Goal: Connect with others: Connect with others

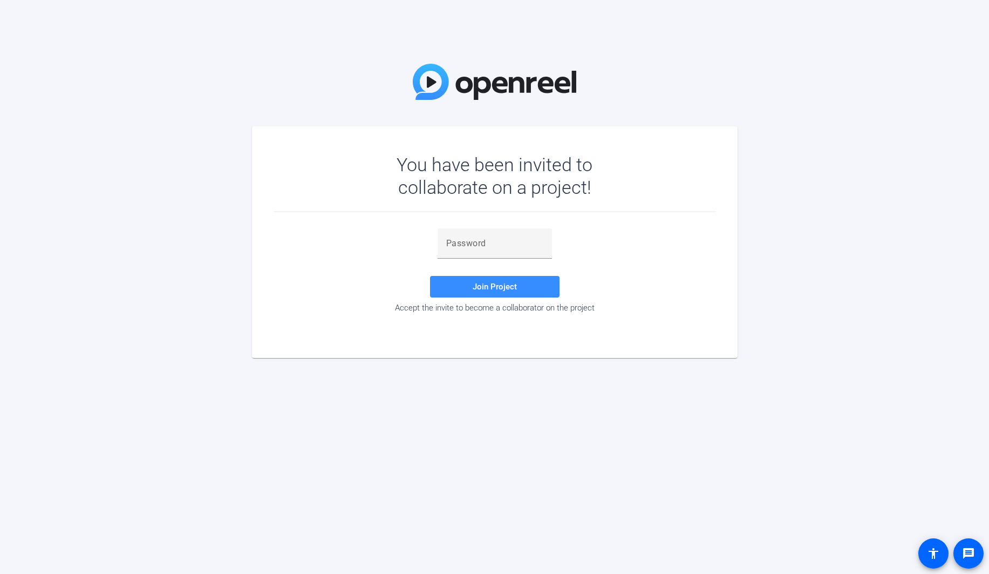
click at [646, 408] on div "You have been invited to collaborate on a project! Join Project Accept the invi…" at bounding box center [494, 287] width 989 height 574
click at [494, 251] on div at bounding box center [494, 243] width 97 height 30
paste input "&r-MqN"
type input "&r-MqN"
click at [495, 278] on span at bounding box center [495, 287] width 130 height 26
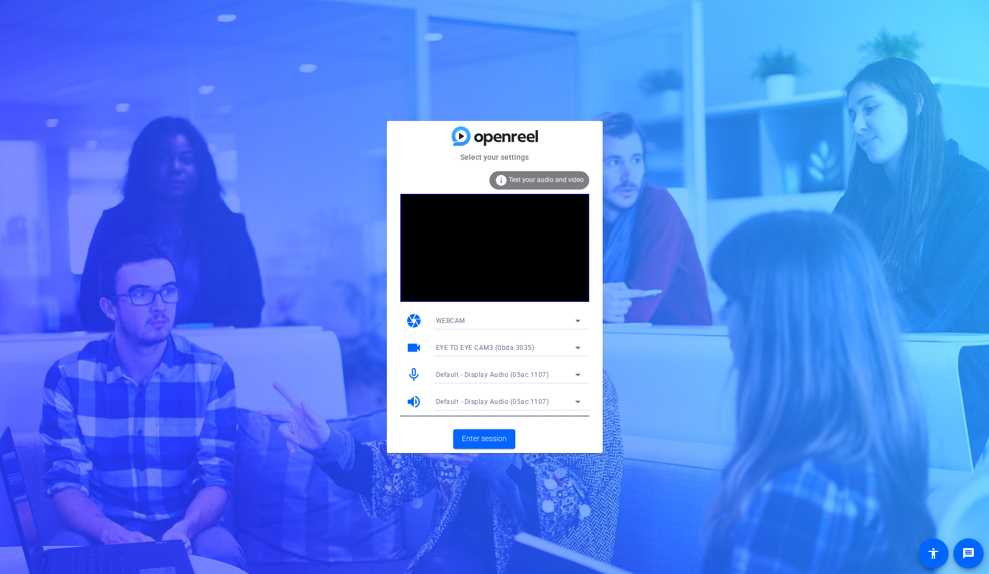
click at [464, 318] on span "WEBCAM" at bounding box center [450, 321] width 29 height 8
click at [636, 325] on div at bounding box center [494, 287] width 989 height 574
click at [579, 348] on icon at bounding box center [577, 347] width 5 height 3
click at [649, 344] on div at bounding box center [494, 287] width 989 height 574
click at [413, 345] on mat-icon "videocam" at bounding box center [414, 347] width 16 height 16
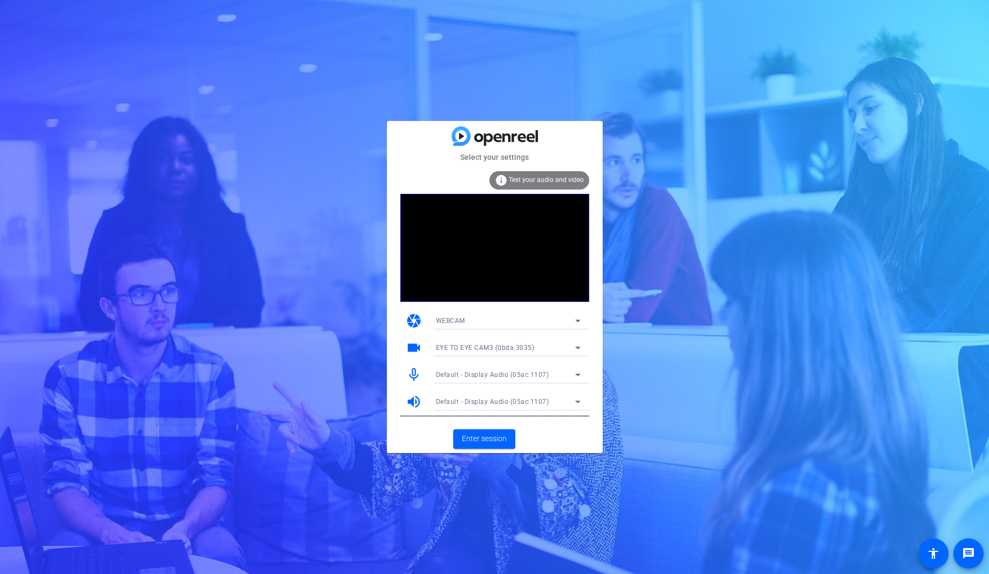
click at [418, 373] on mat-icon "mic_none" at bounding box center [414, 374] width 16 height 16
click at [580, 373] on icon at bounding box center [577, 374] width 13 height 13
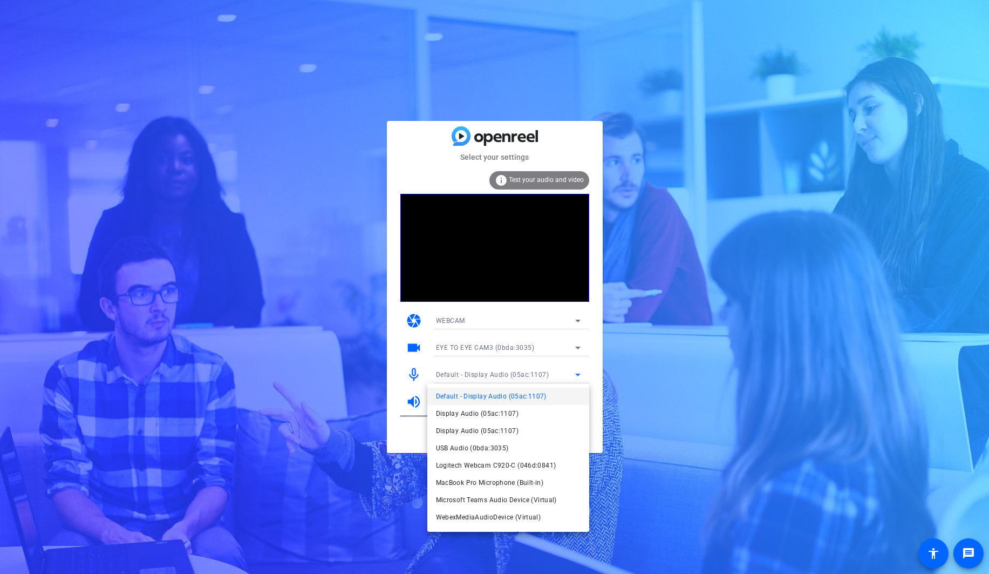
click at [606, 372] on div at bounding box center [494, 287] width 989 height 574
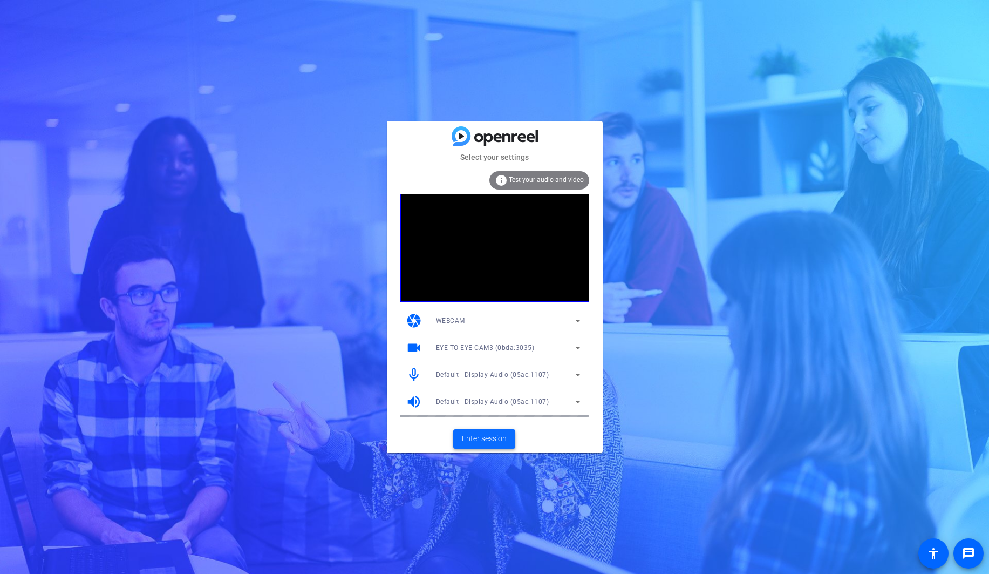
click at [491, 434] on span "Enter session" at bounding box center [484, 438] width 45 height 11
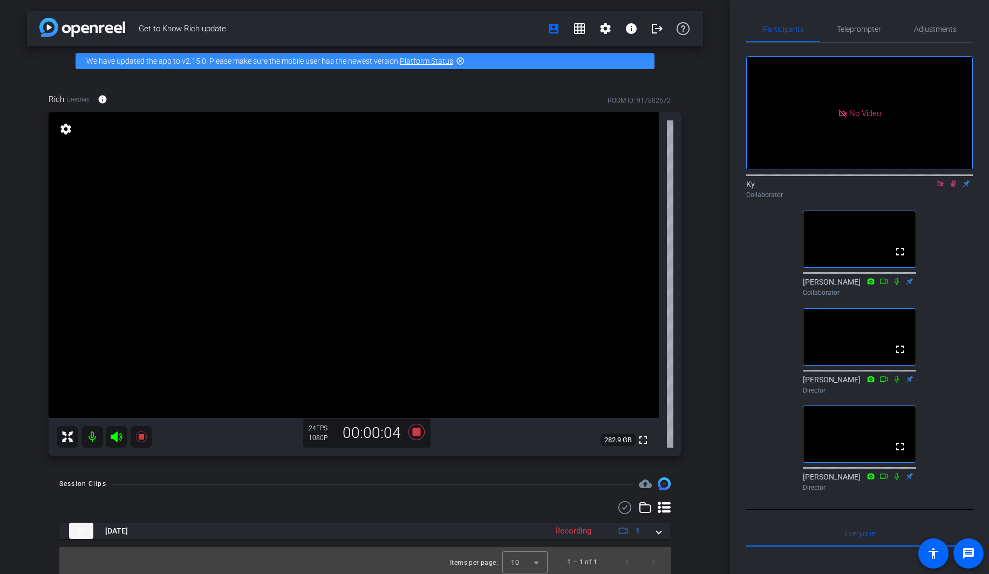
click at [961, 277] on div "No Video Ky Collaborator fullscreen [PERSON_NAME] Collaborator fullscreen [PERS…" at bounding box center [859, 269] width 227 height 453
